Goal: Transaction & Acquisition: Purchase product/service

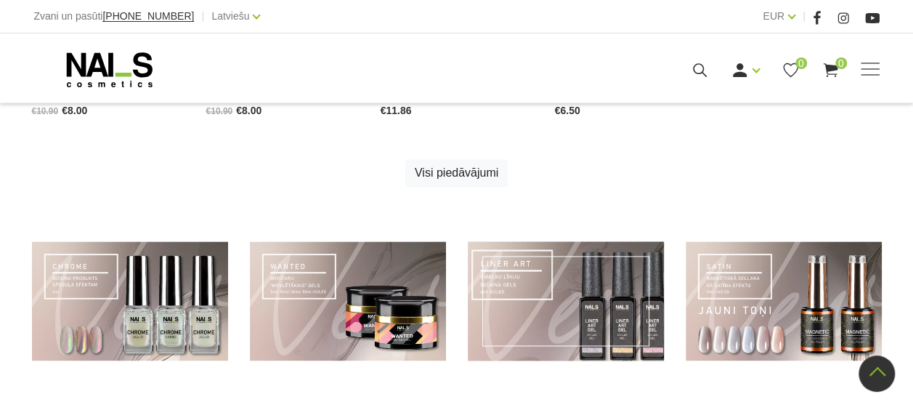
scroll to position [838, 0]
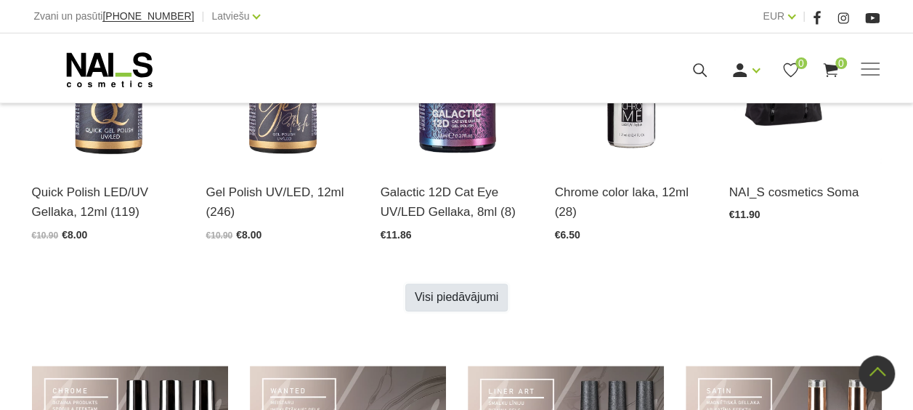
click at [460, 298] on link "Visi piedāvājumi" at bounding box center [456, 297] width 102 height 28
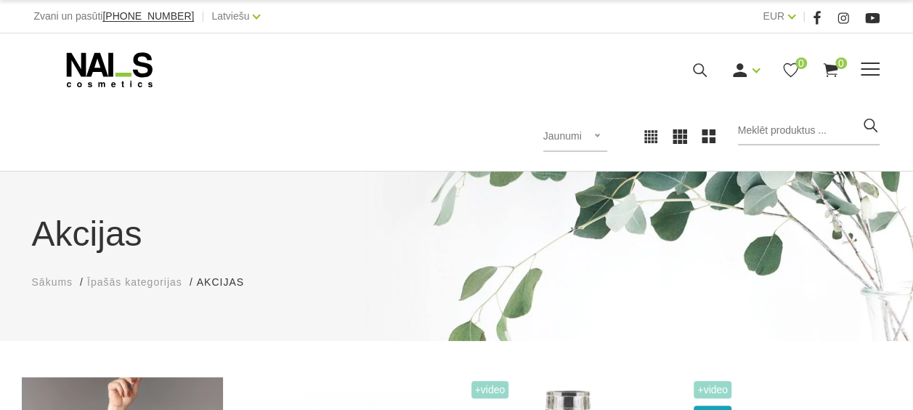
click at [113, 78] on icon at bounding box center [109, 70] width 153 height 36
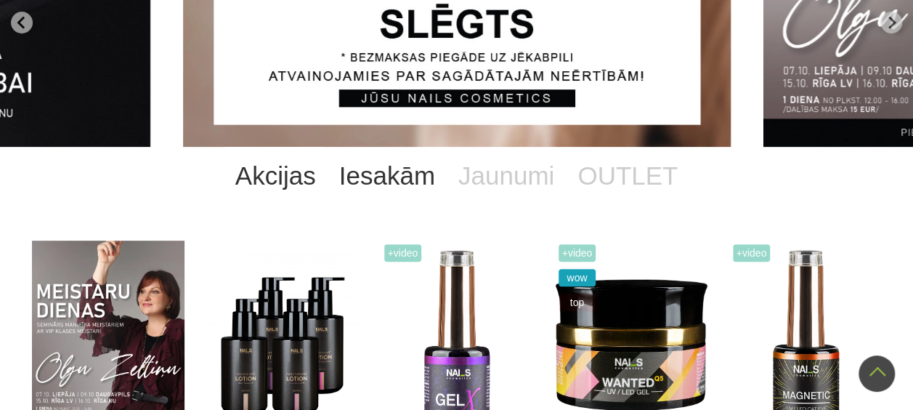
scroll to position [73, 0]
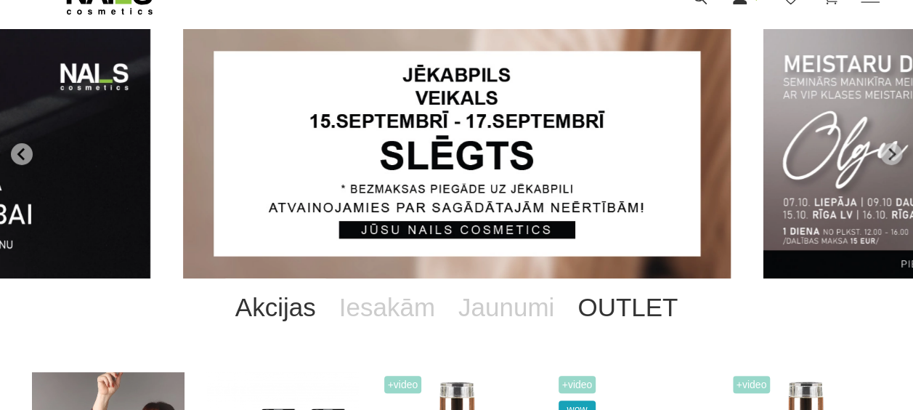
click at [635, 306] on link "OUTLET" at bounding box center [627, 307] width 123 height 58
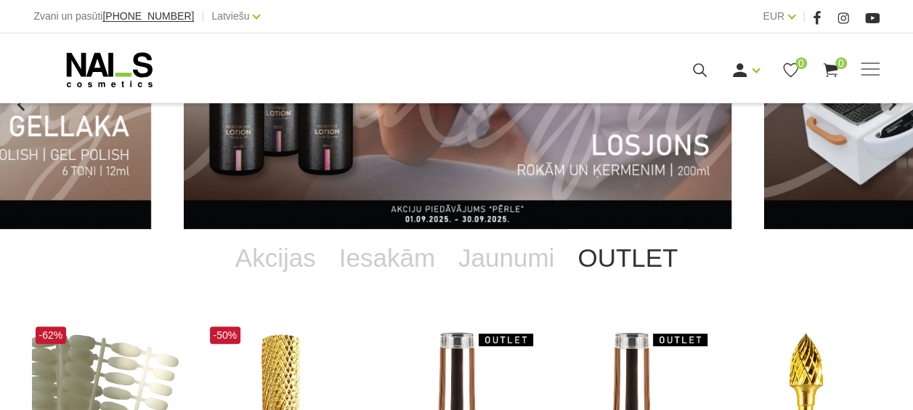
scroll to position [145, 0]
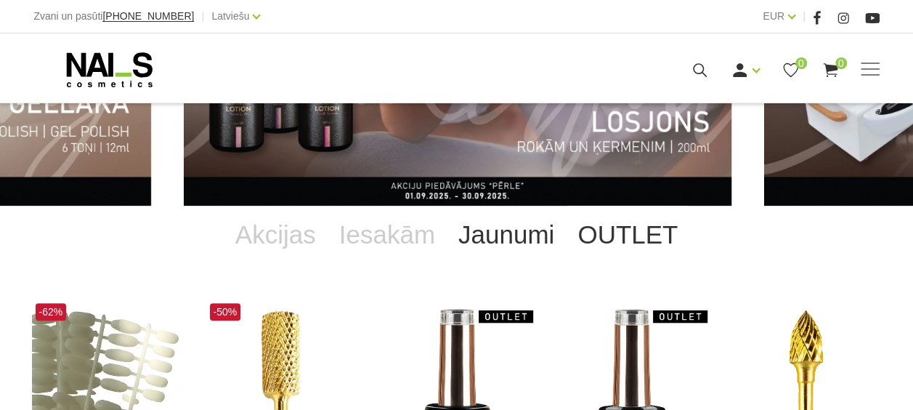
click at [505, 240] on link "Jaunumi" at bounding box center [506, 235] width 119 height 58
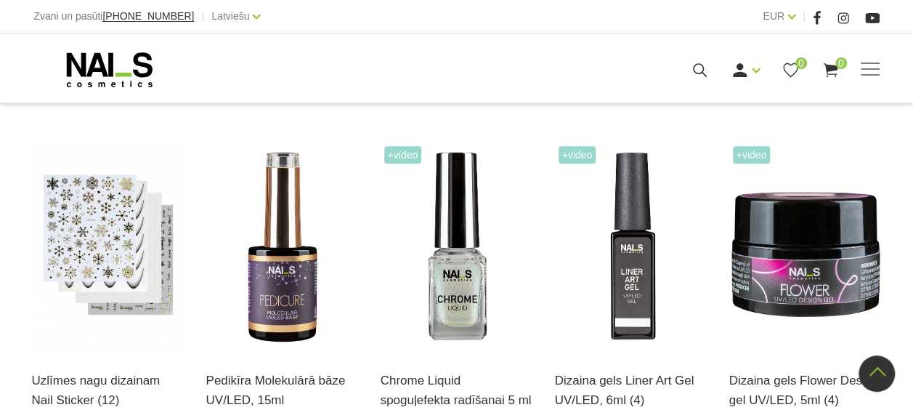
scroll to position [726, 0]
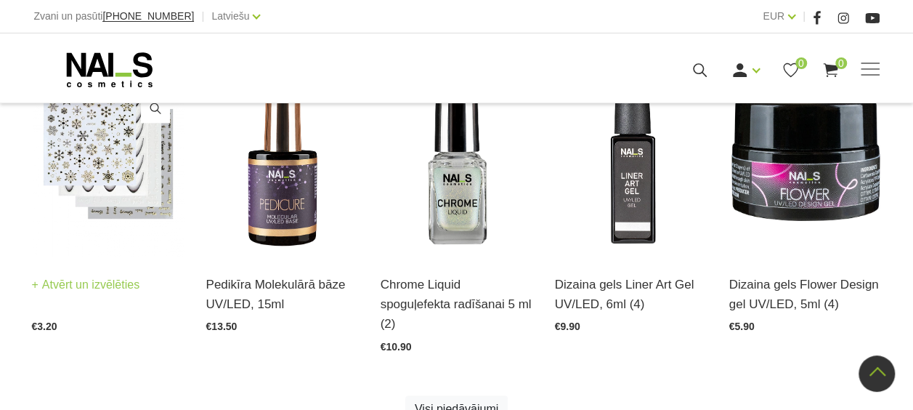
click at [105, 153] on img at bounding box center [108, 151] width 153 height 210
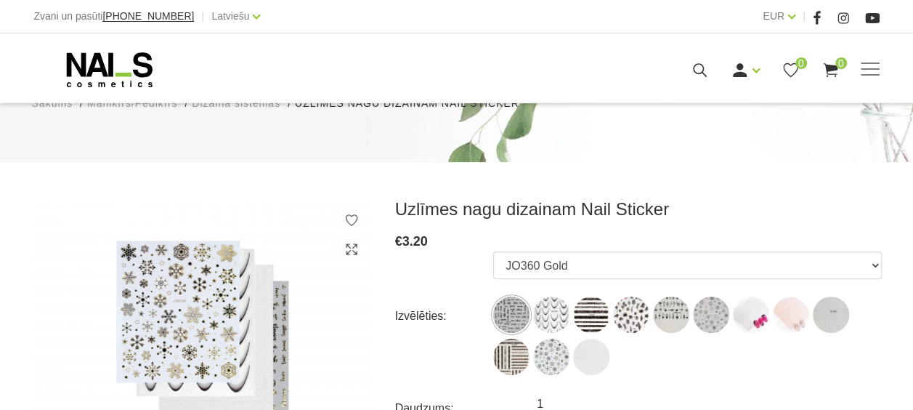
scroll to position [218, 0]
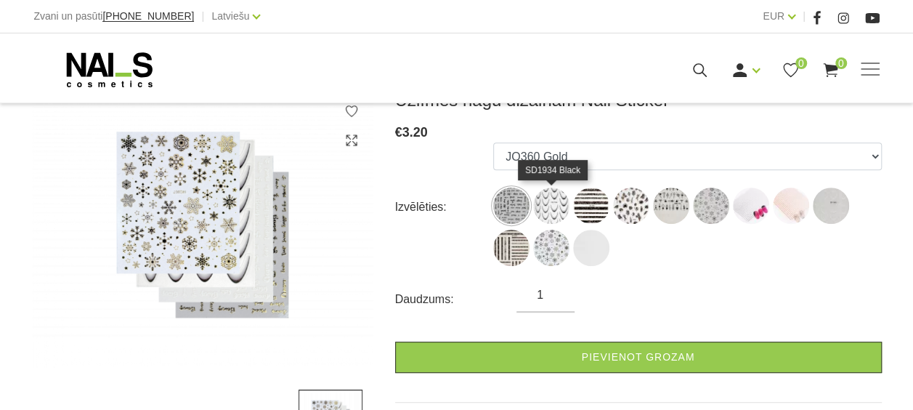
click at [545, 207] on img at bounding box center [551, 205] width 36 height 36
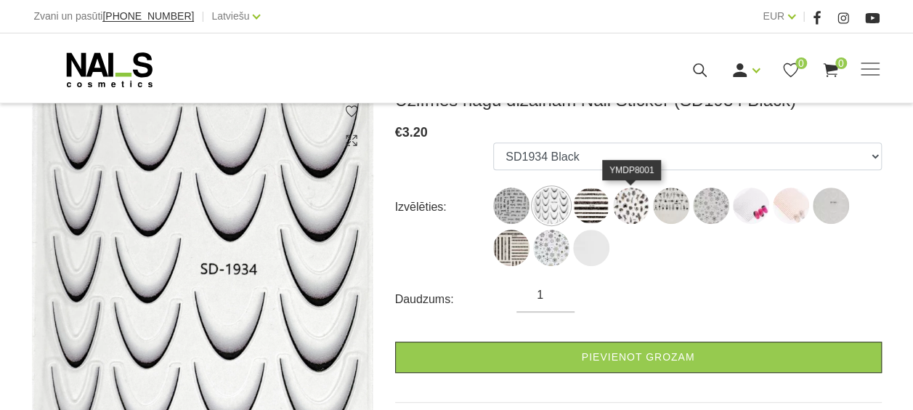
click at [634, 195] on img at bounding box center [631, 205] width 36 height 36
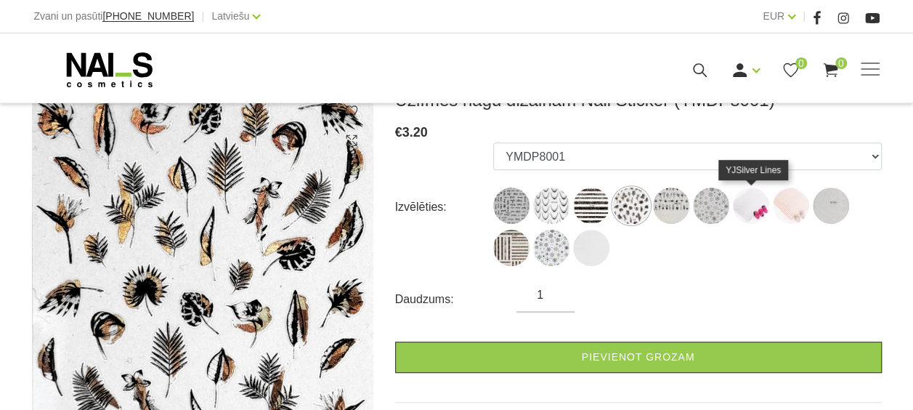
click at [760, 212] on img at bounding box center [751, 205] width 36 height 36
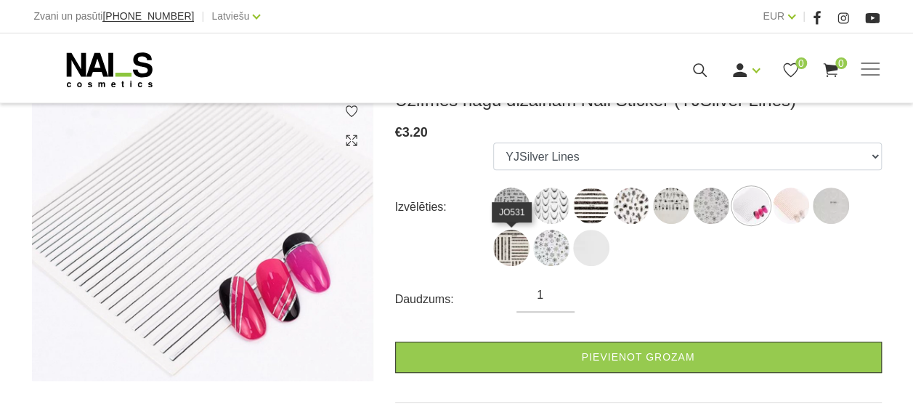
click at [522, 248] on img at bounding box center [511, 247] width 36 height 36
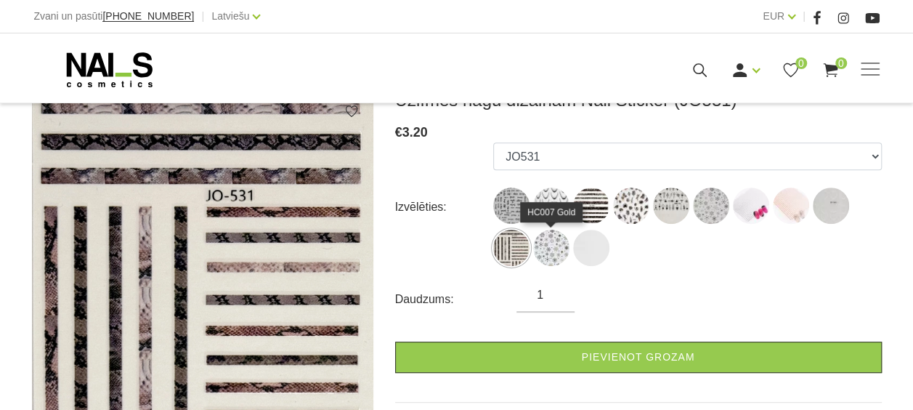
click at [543, 251] on img at bounding box center [551, 247] width 36 height 36
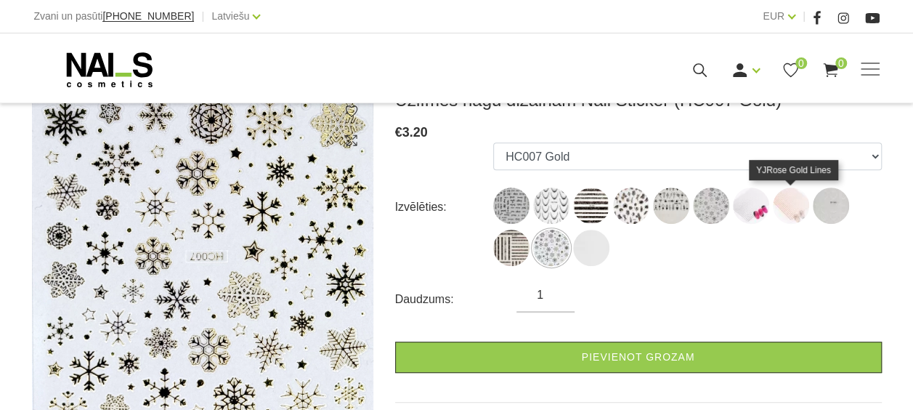
click at [789, 207] on img at bounding box center [791, 205] width 36 height 36
select select "6336"
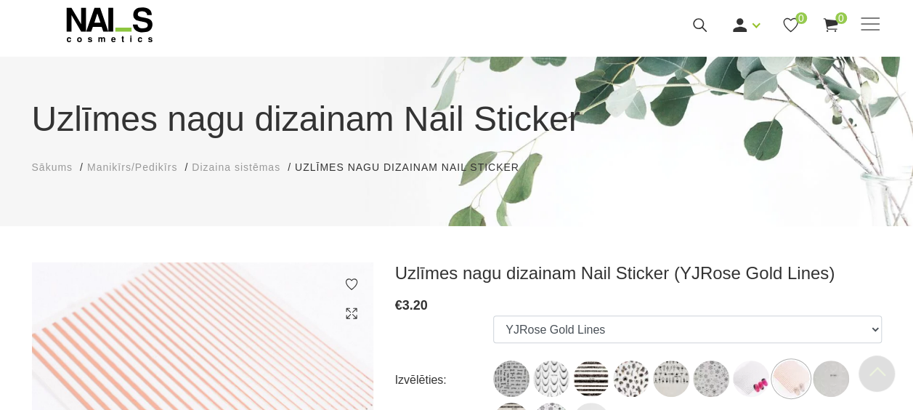
scroll to position [0, 0]
